Goal: Entertainment & Leisure: Consume media (video, audio)

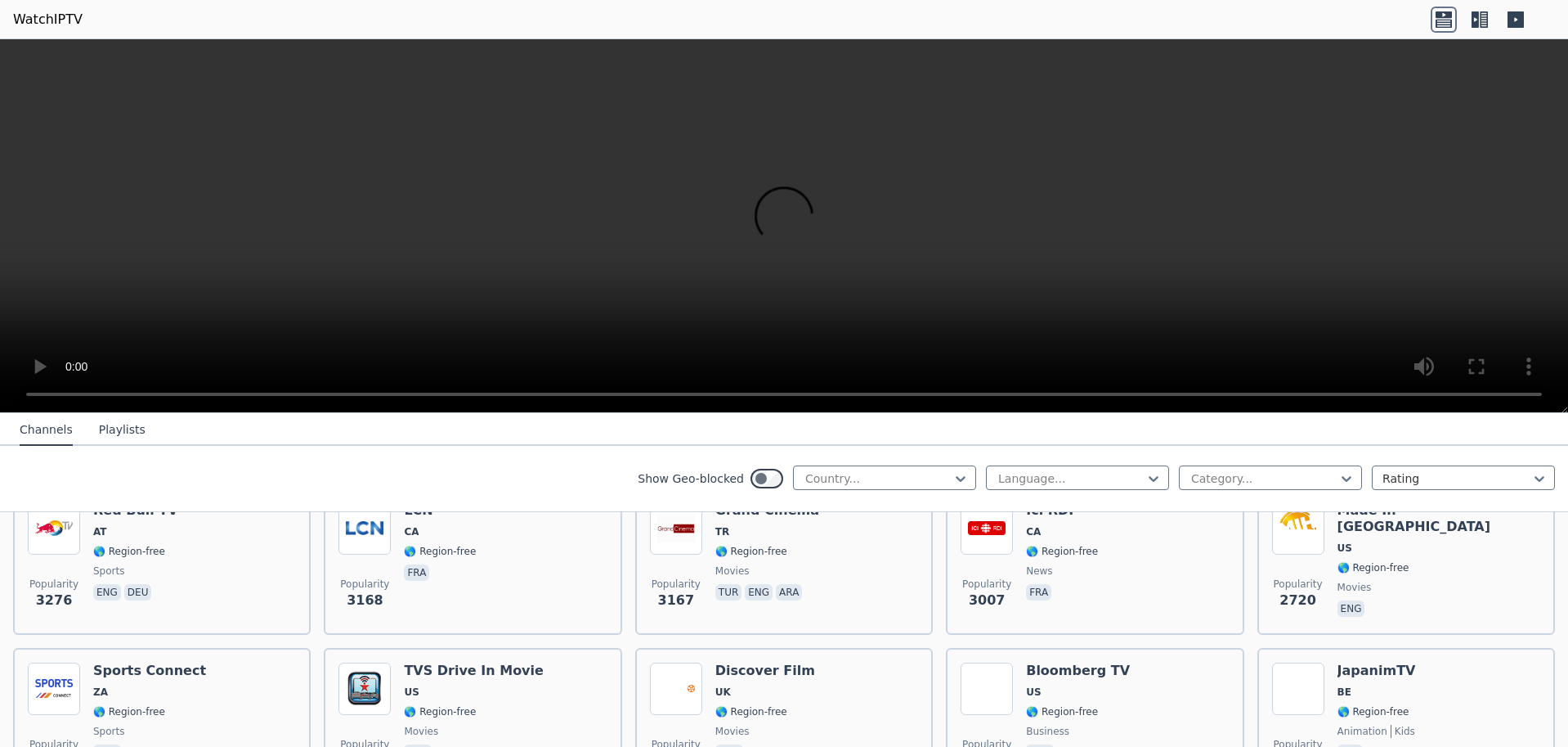
scroll to position [490, 0]
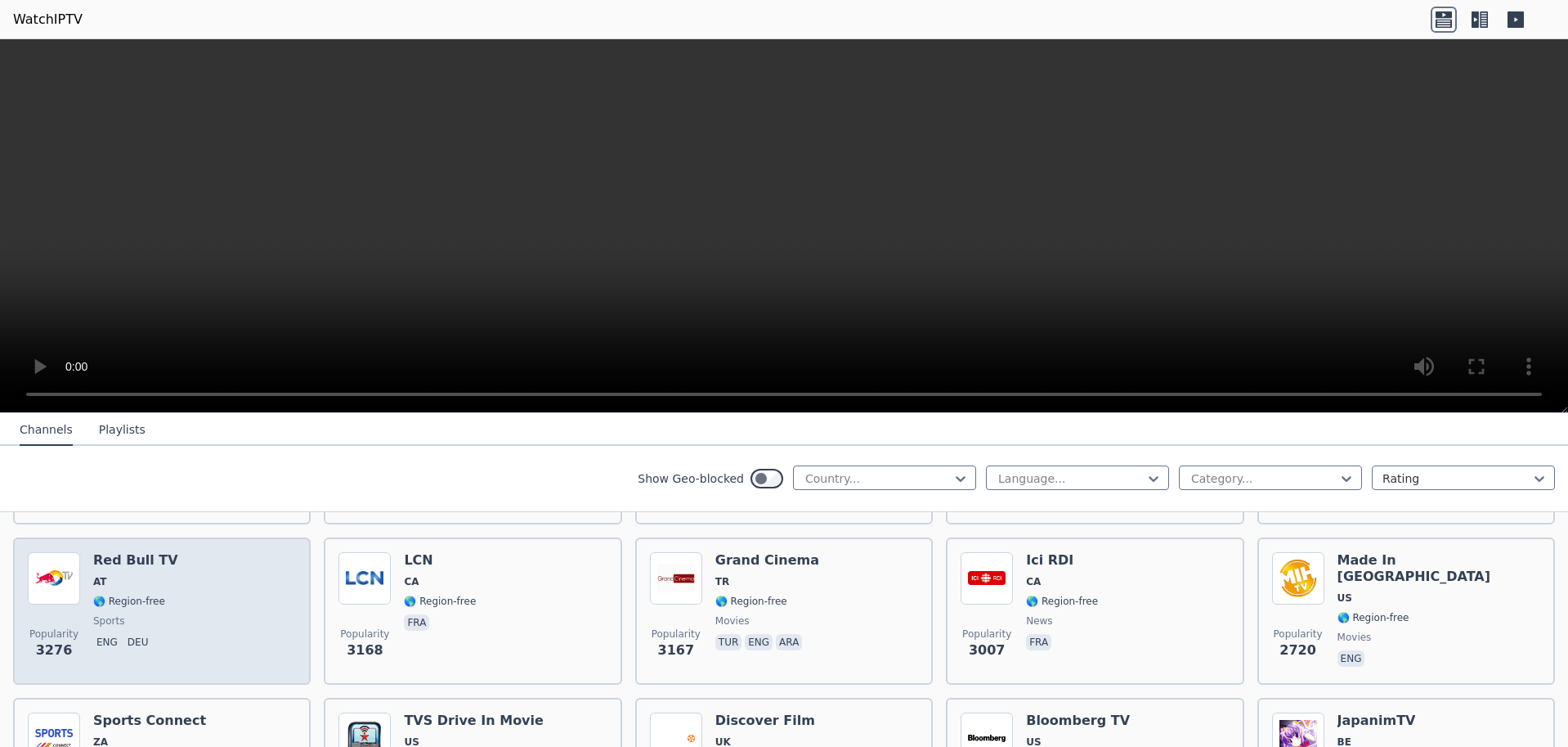
click at [72, 566] on img at bounding box center [53, 578] width 52 height 52
click at [127, 595] on span "🌎 Region-free" at bounding box center [129, 601] width 72 height 13
click at [124, 614] on span "sports" at bounding box center [136, 620] width 85 height 13
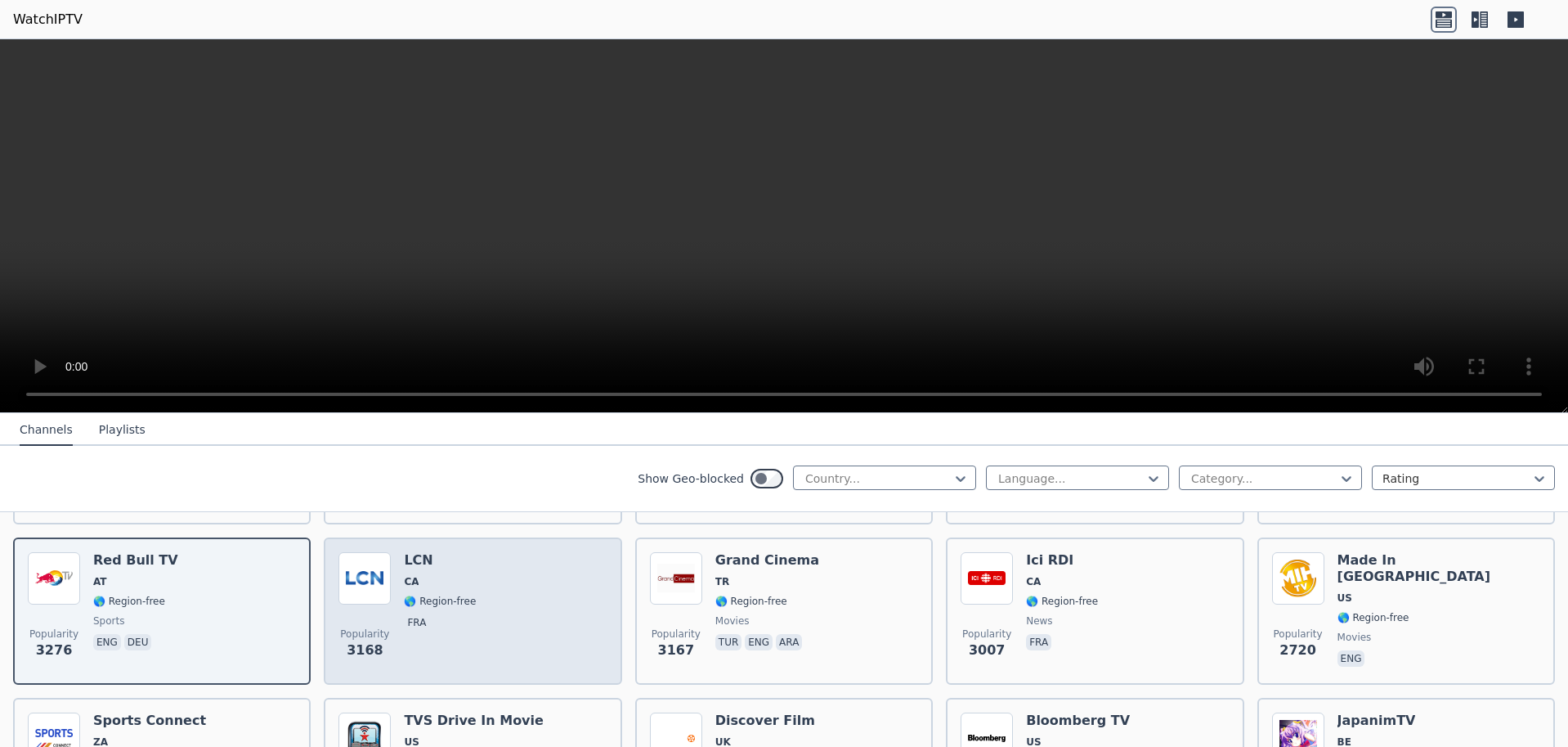
click at [385, 603] on div "Popularity 3168" at bounding box center [364, 611] width 52 height 118
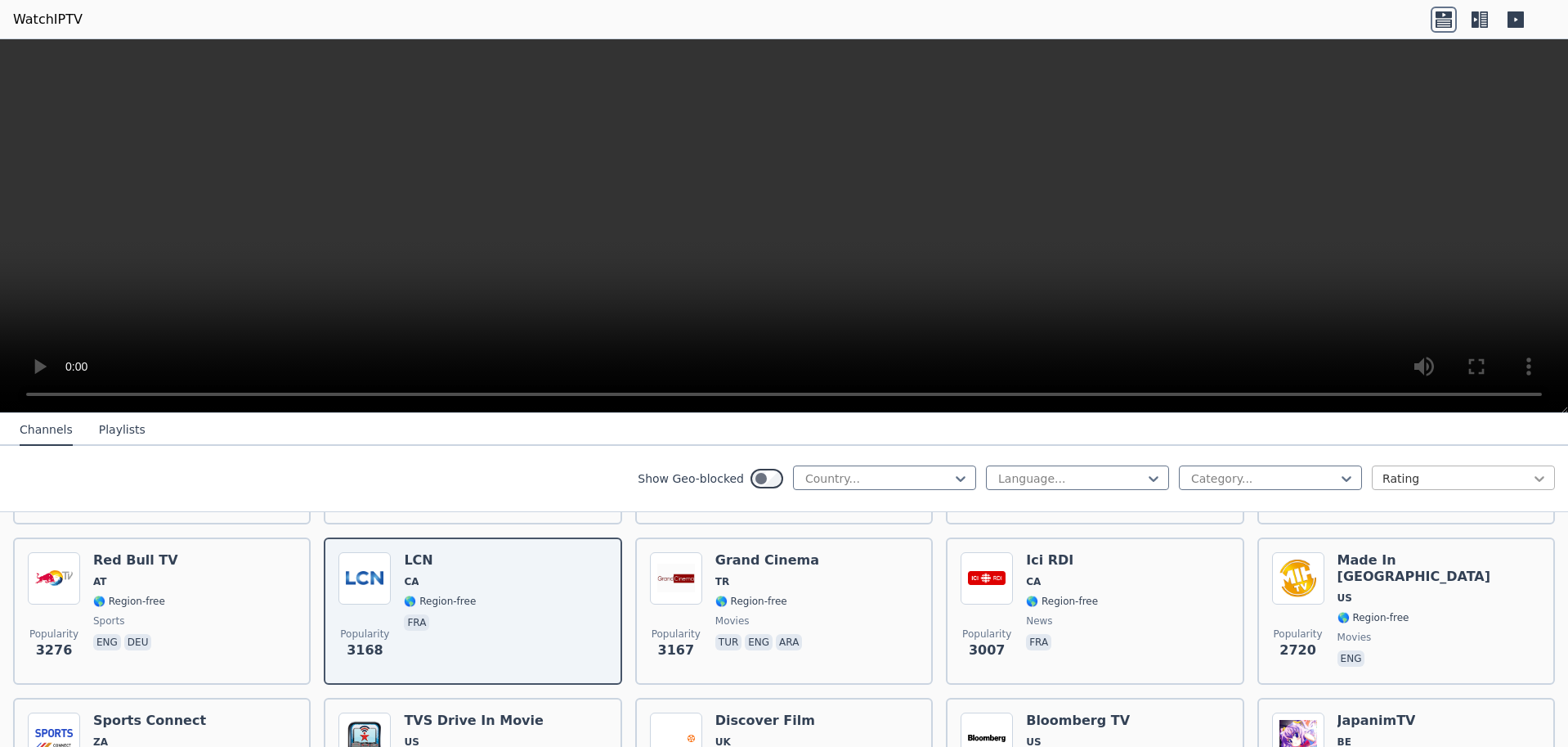
click at [1531, 477] on icon at bounding box center [1539, 478] width 17 height 17
click at [1341, 480] on icon at bounding box center [1346, 479] width 10 height 6
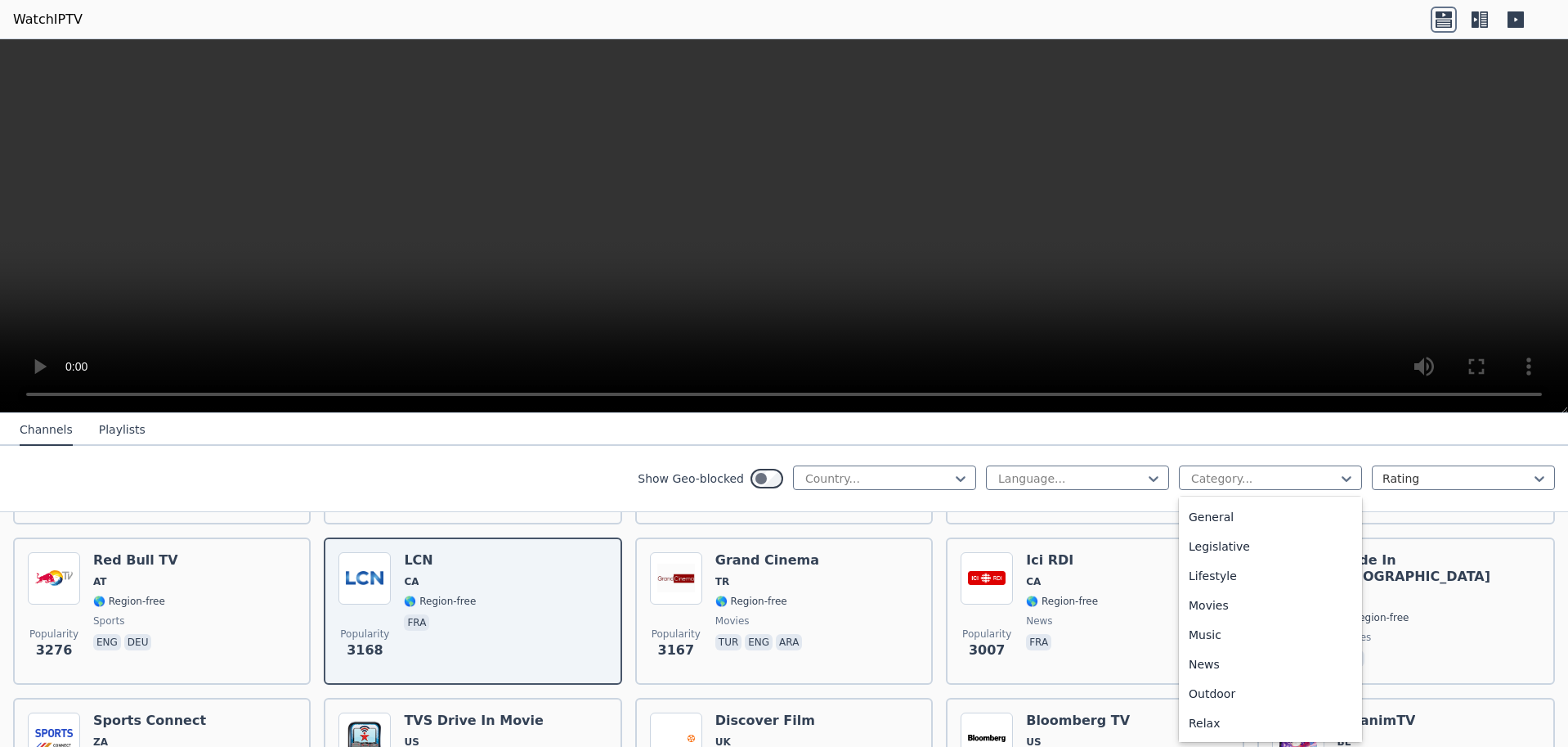
scroll to position [311, 0]
click at [1190, 526] on div "Family" at bounding box center [1270, 528] width 183 height 29
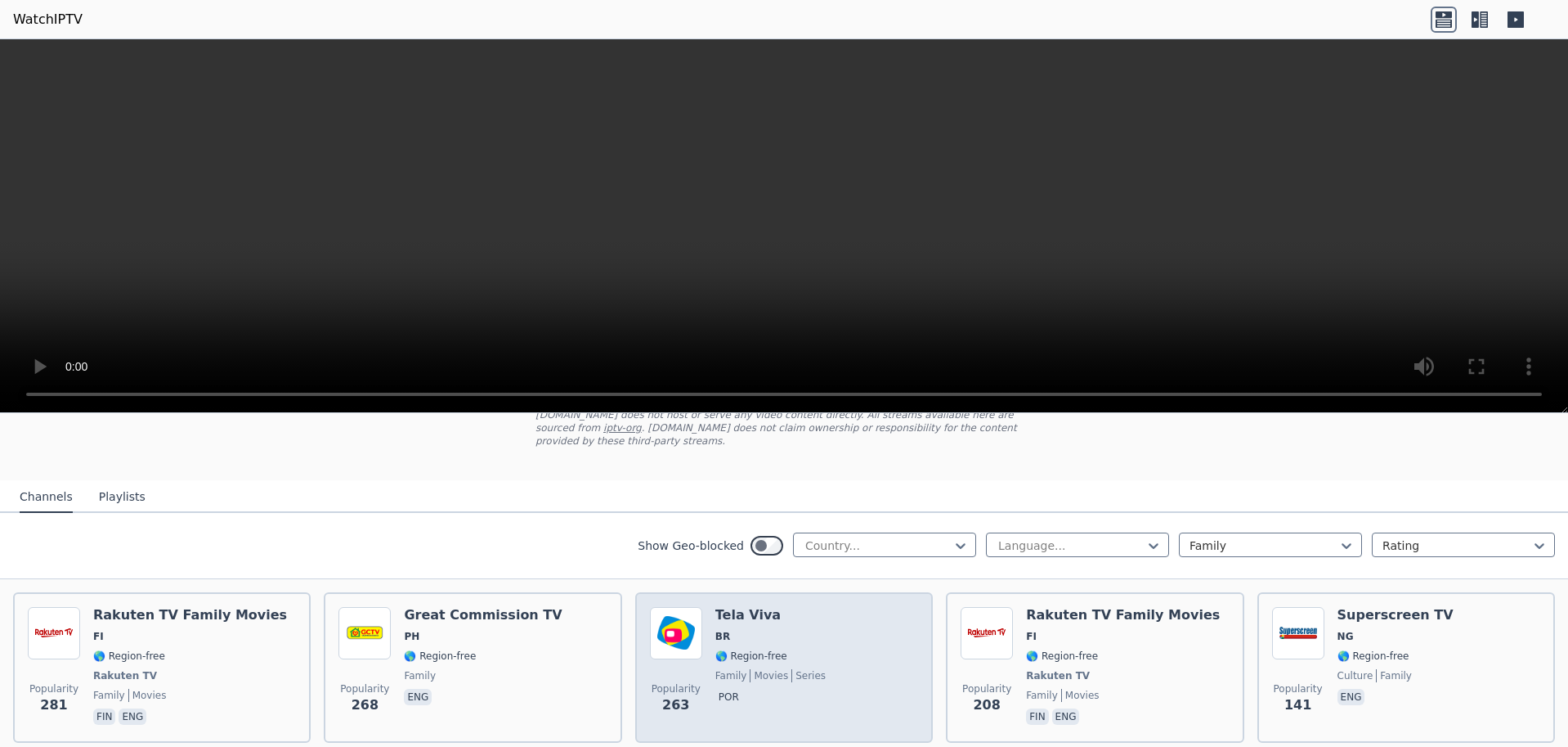
scroll to position [163, 0]
